Goal: Information Seeking & Learning: Learn about a topic

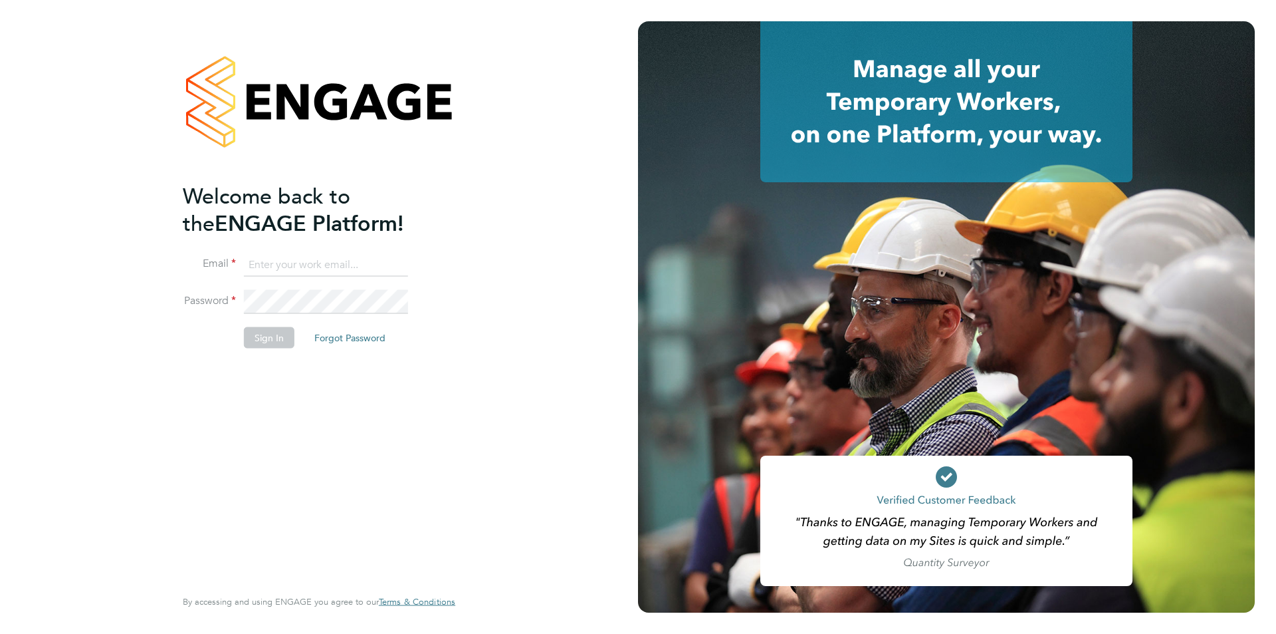
type input "nickbriant@jambo.co"
click at [259, 343] on button "Sign In" at bounding box center [269, 336] width 51 height 21
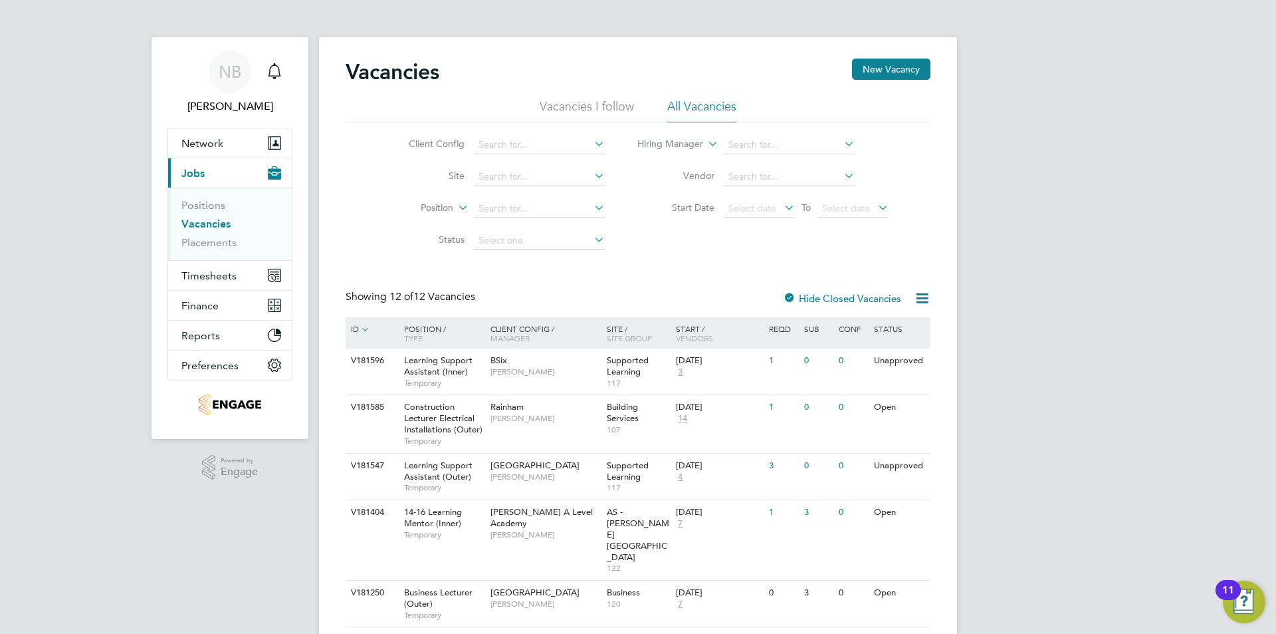
click at [602, 107] on li "Vacancies I follow" at bounding box center [587, 110] width 94 height 24
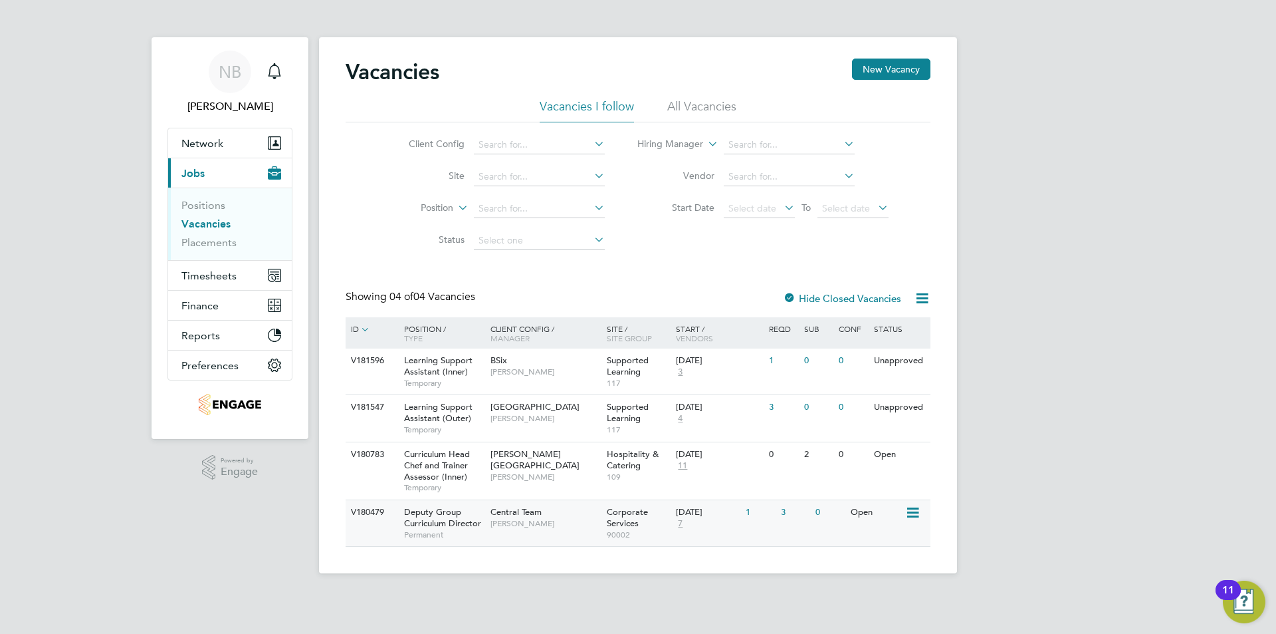
click at [486, 519] on div "Deputy Group Curriculum Director Permanent" at bounding box center [440, 523] width 93 height 46
click at [687, 101] on li "All Vacancies" at bounding box center [701, 110] width 69 height 24
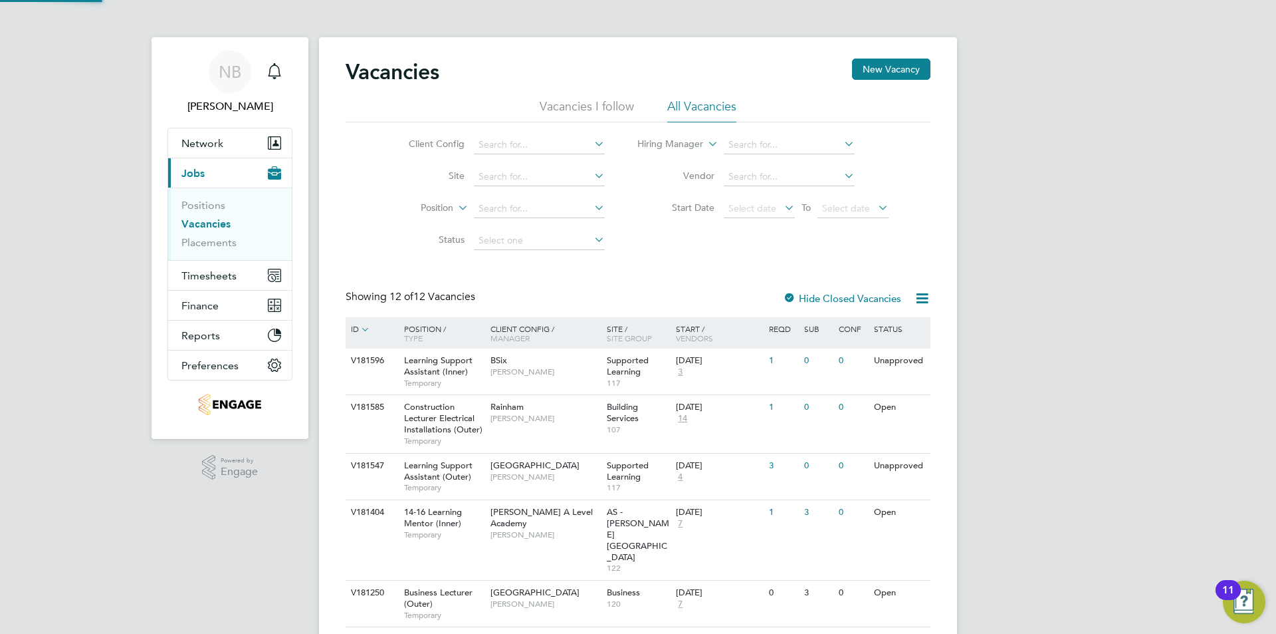
click at [582, 110] on li "Vacancies I follow" at bounding box center [587, 110] width 94 height 24
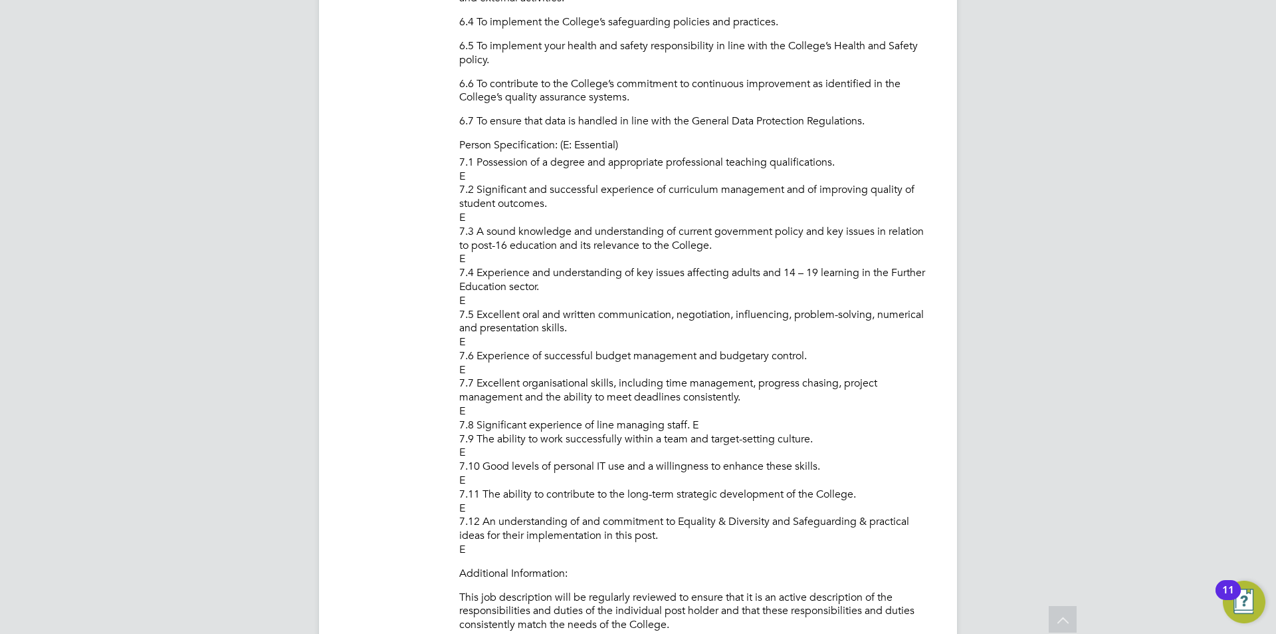
scroll to position [2726, 0]
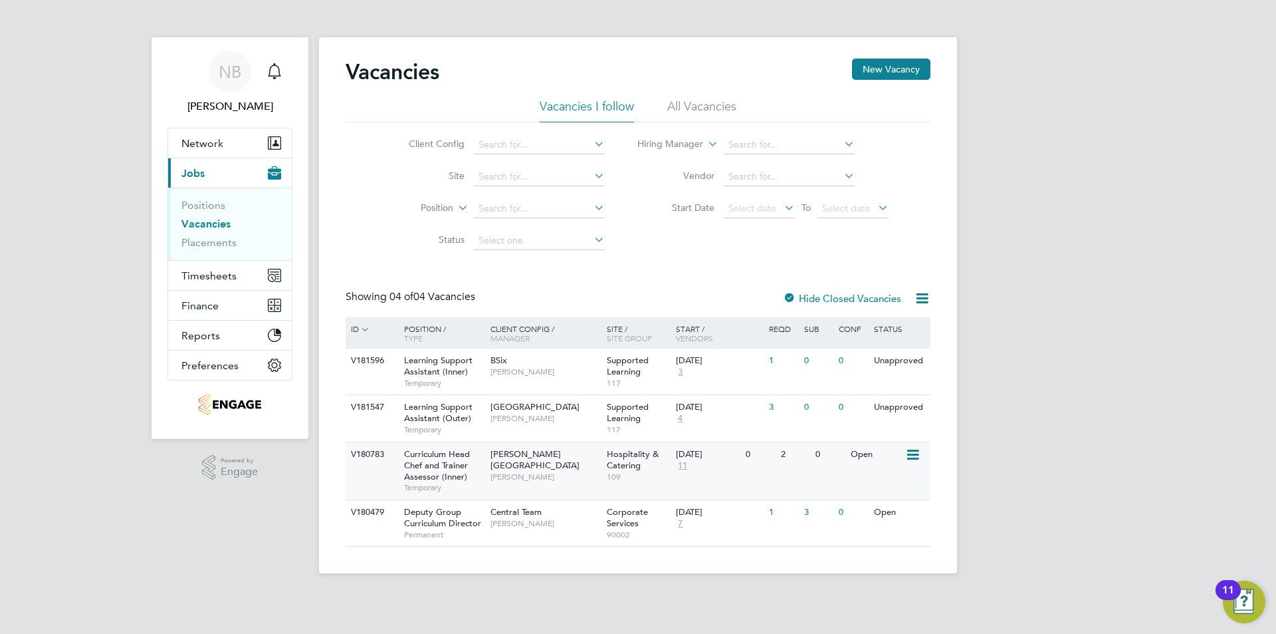
click at [564, 471] on span "[PERSON_NAME]" at bounding box center [546, 476] width 110 height 11
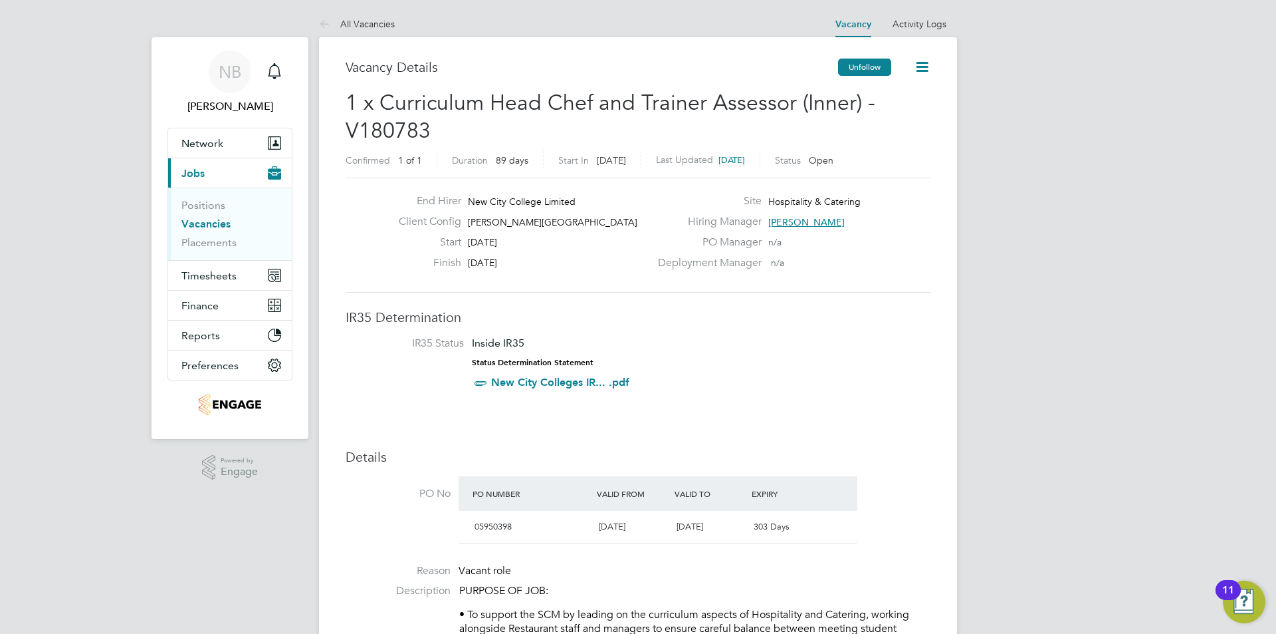
click at [870, 70] on button "Unfollow" at bounding box center [864, 67] width 53 height 17
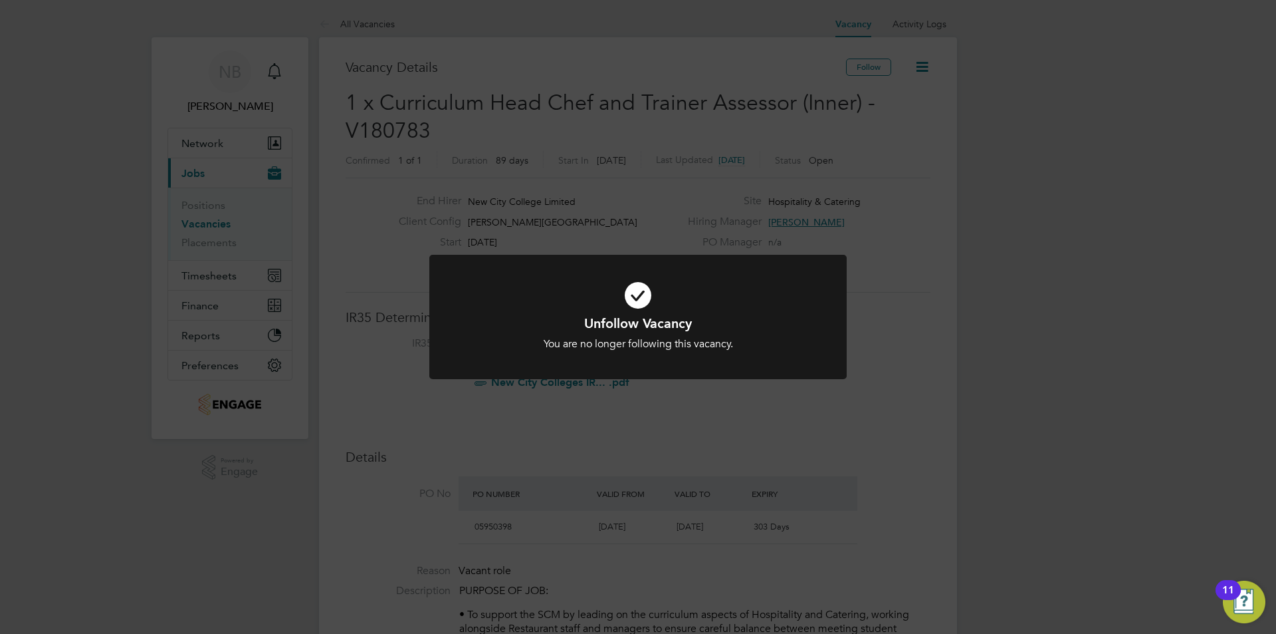
click at [904, 189] on div "Unfollow Vacancy You are no longer following this vacancy. Cancel Okay" at bounding box center [638, 317] width 1276 height 634
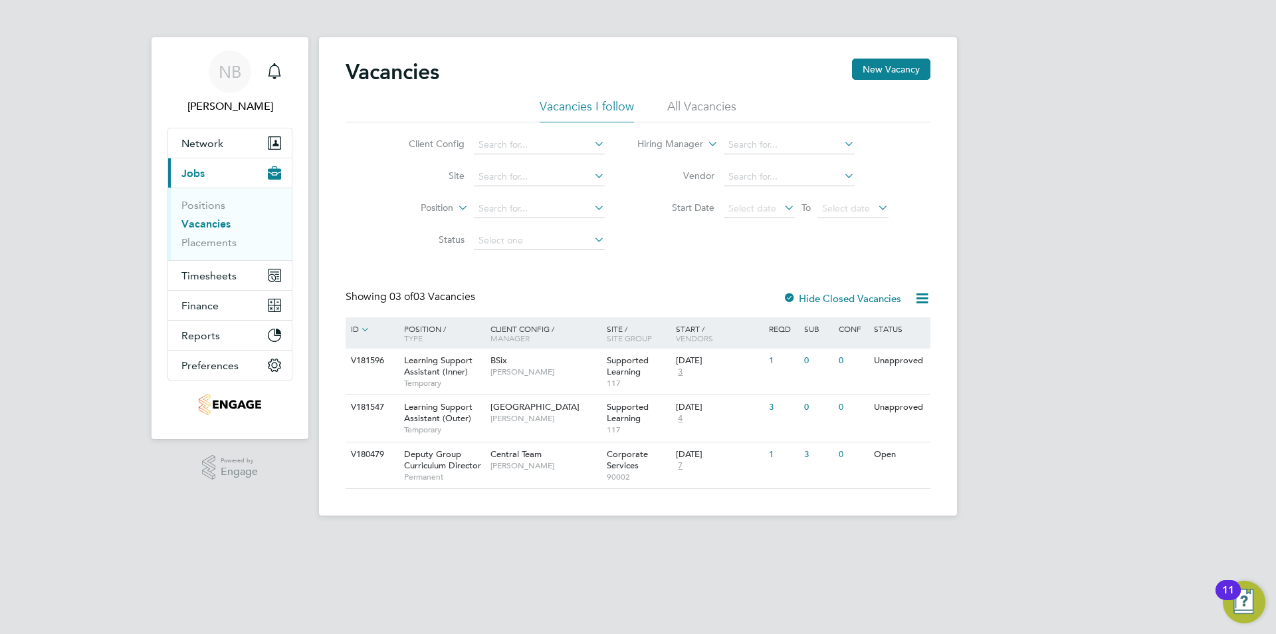
click at [705, 106] on li "All Vacancies" at bounding box center [701, 110] width 69 height 24
